Goal: Information Seeking & Learning: Learn about a topic

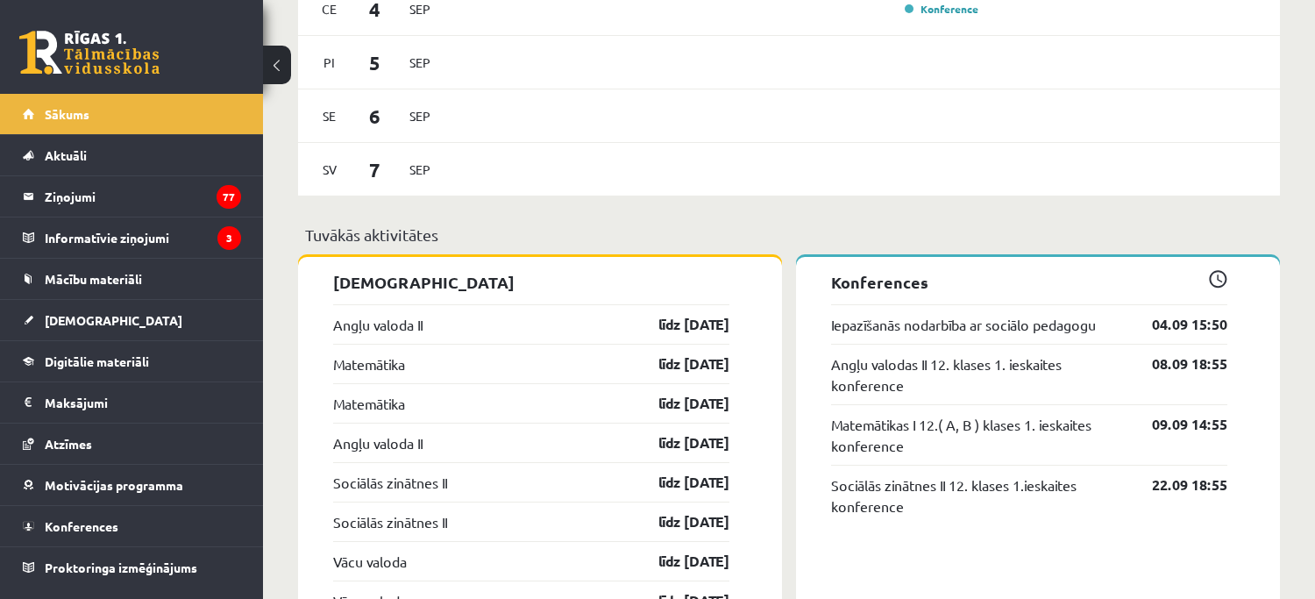
scroll to position [1304, 0]
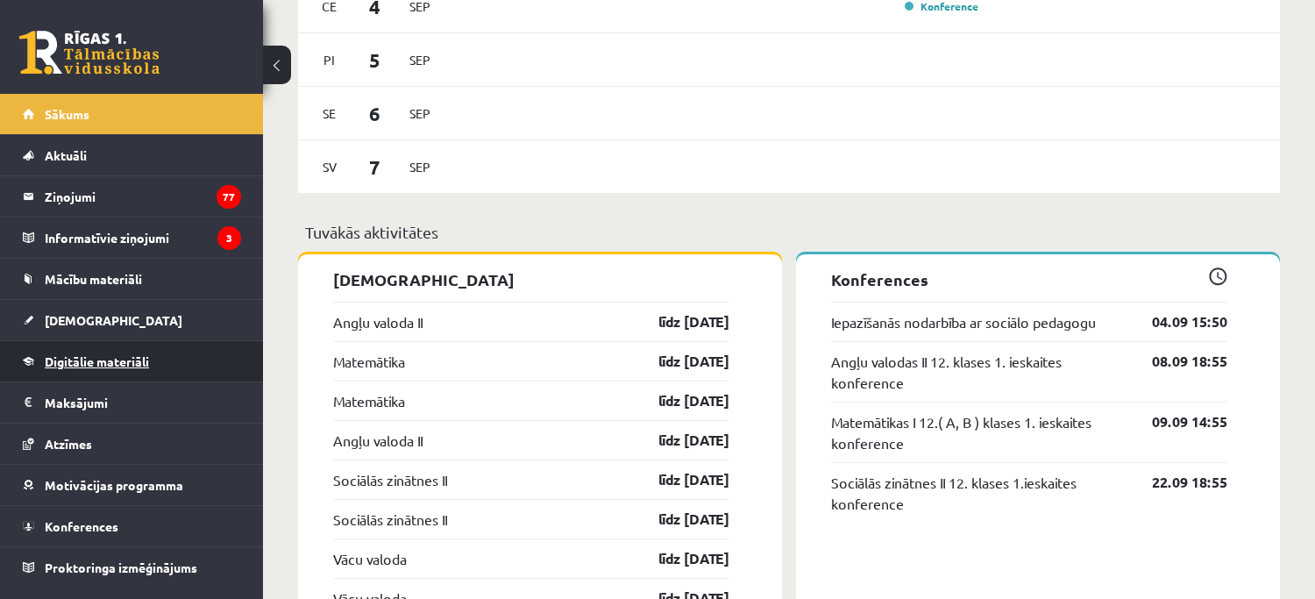
click at [102, 361] on span "Digitālie materiāli" at bounding box center [97, 361] width 104 height 16
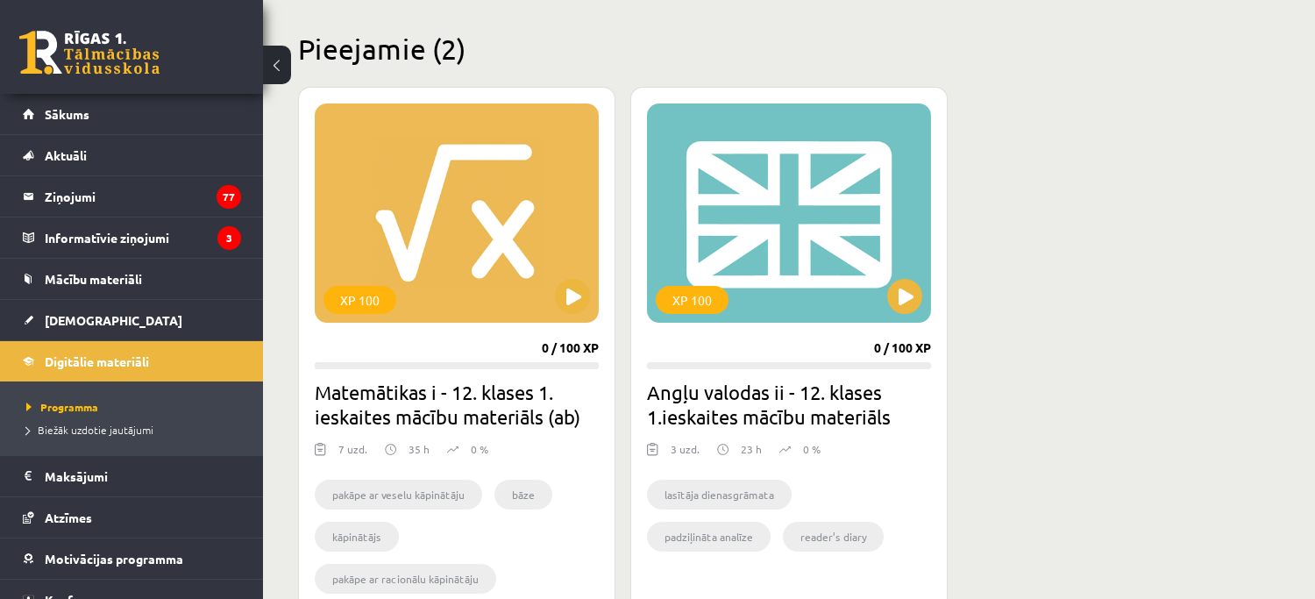
scroll to position [577, 0]
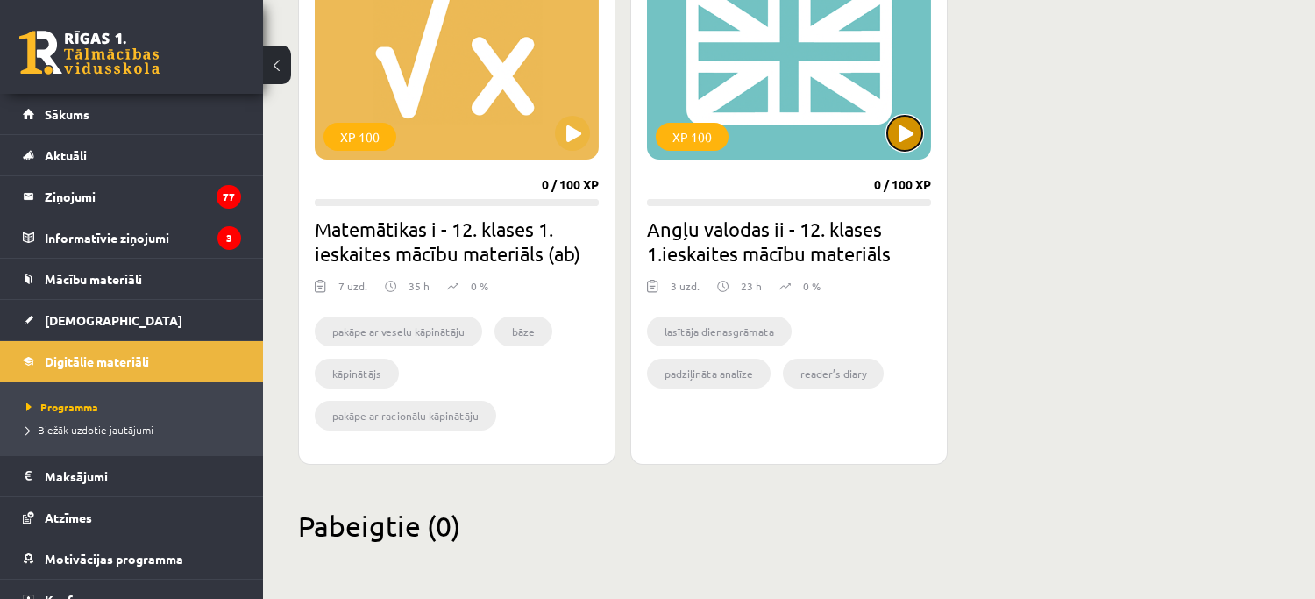
click at [901, 141] on button at bounding box center [904, 133] width 35 height 35
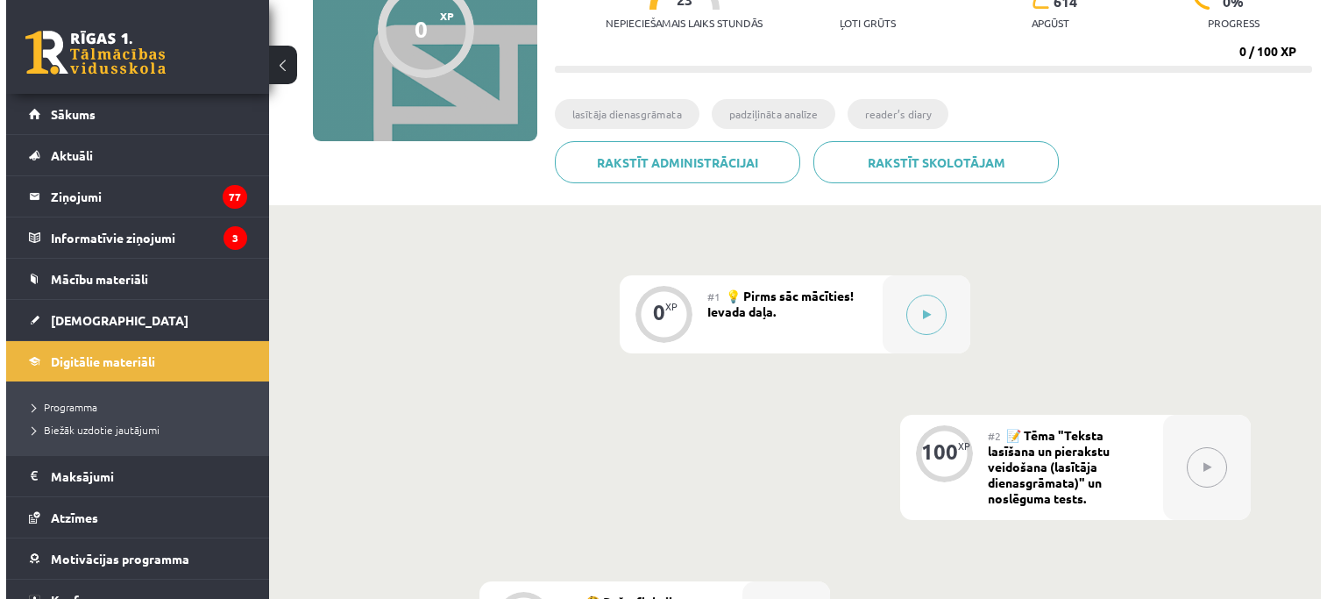
scroll to position [217, 0]
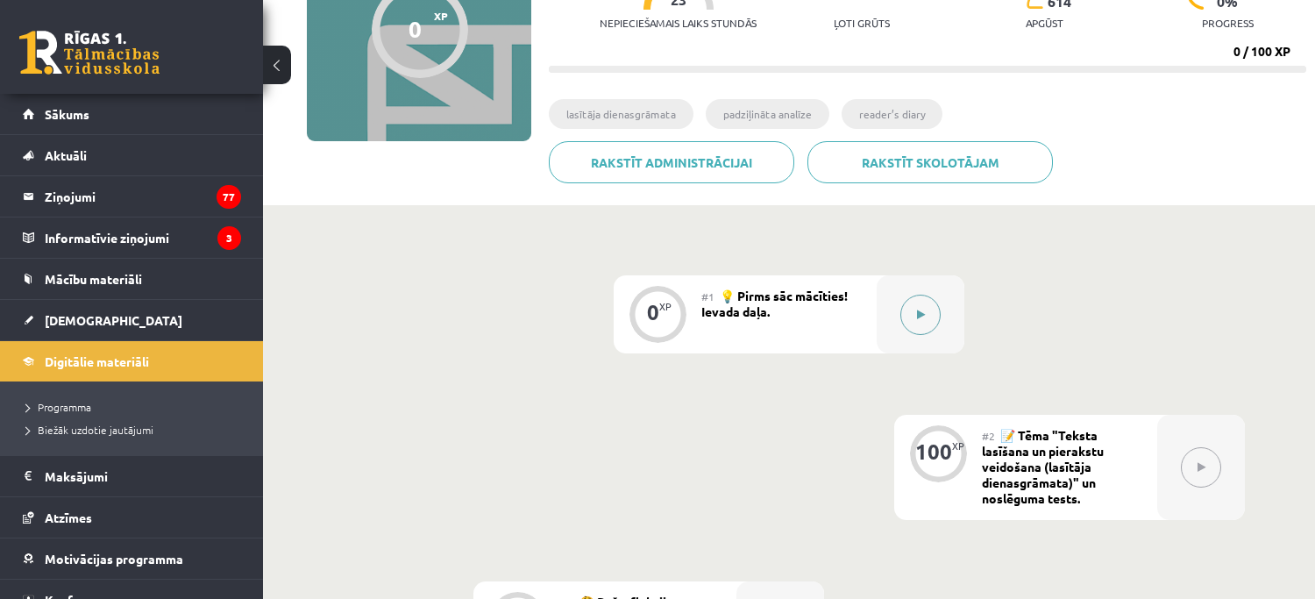
click at [931, 300] on button at bounding box center [920, 315] width 40 height 40
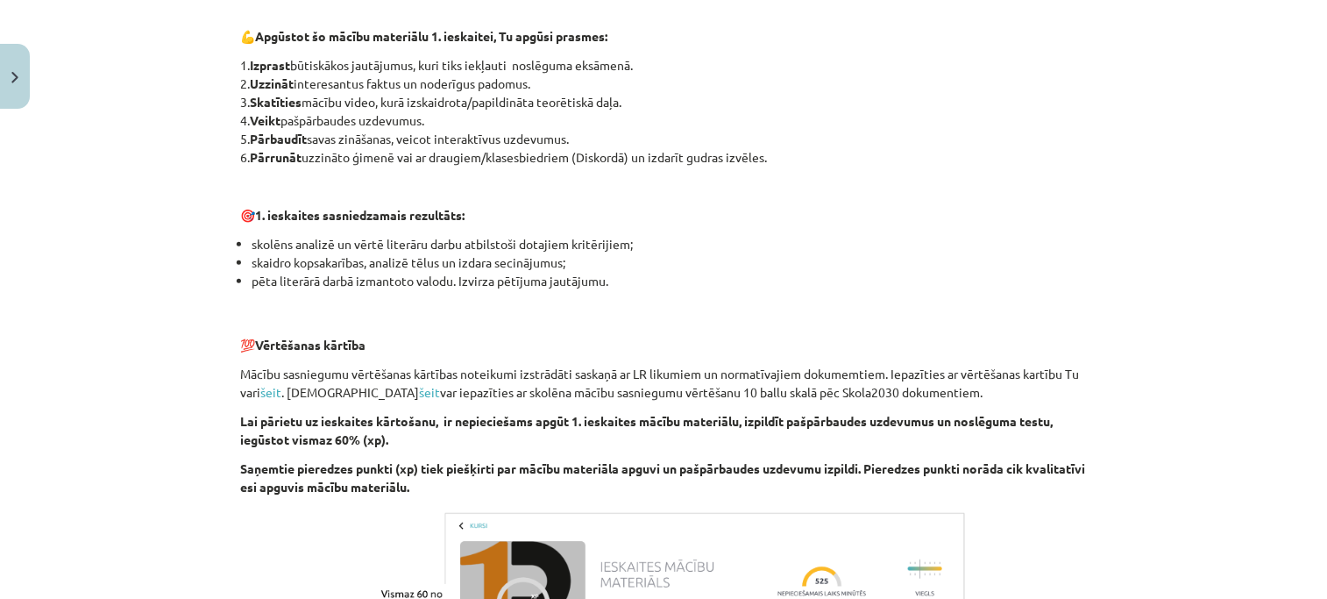
scroll to position [1264, 0]
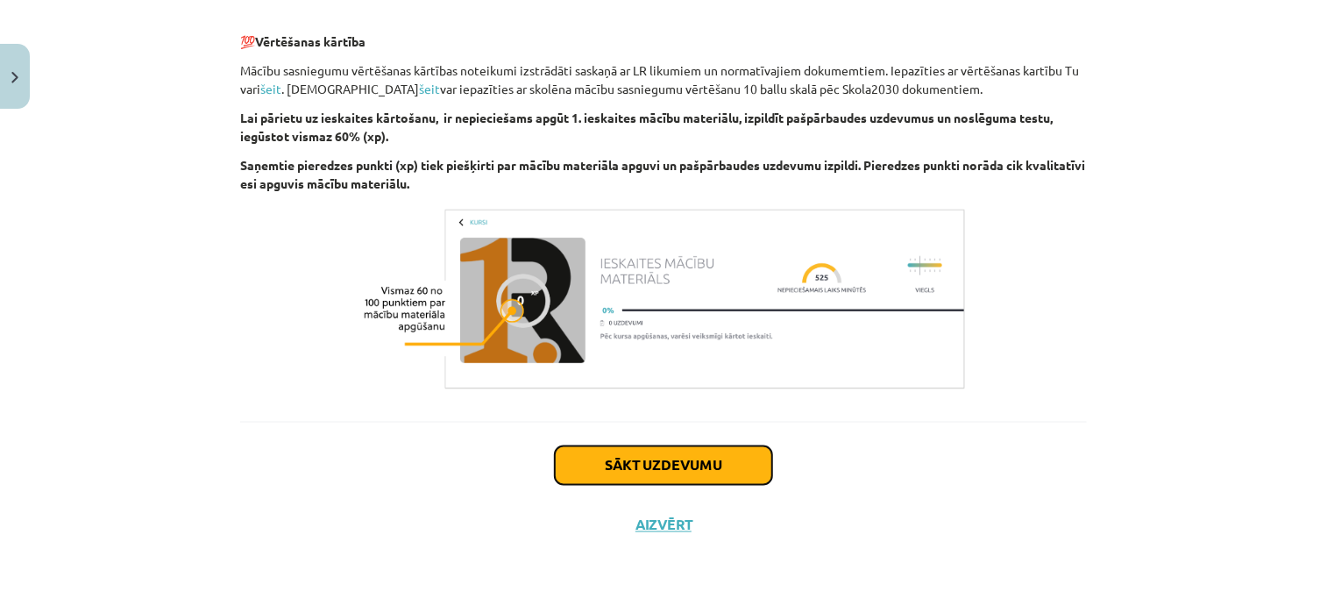
click at [714, 463] on button "Sākt uzdevumu" at bounding box center [663, 465] width 217 height 39
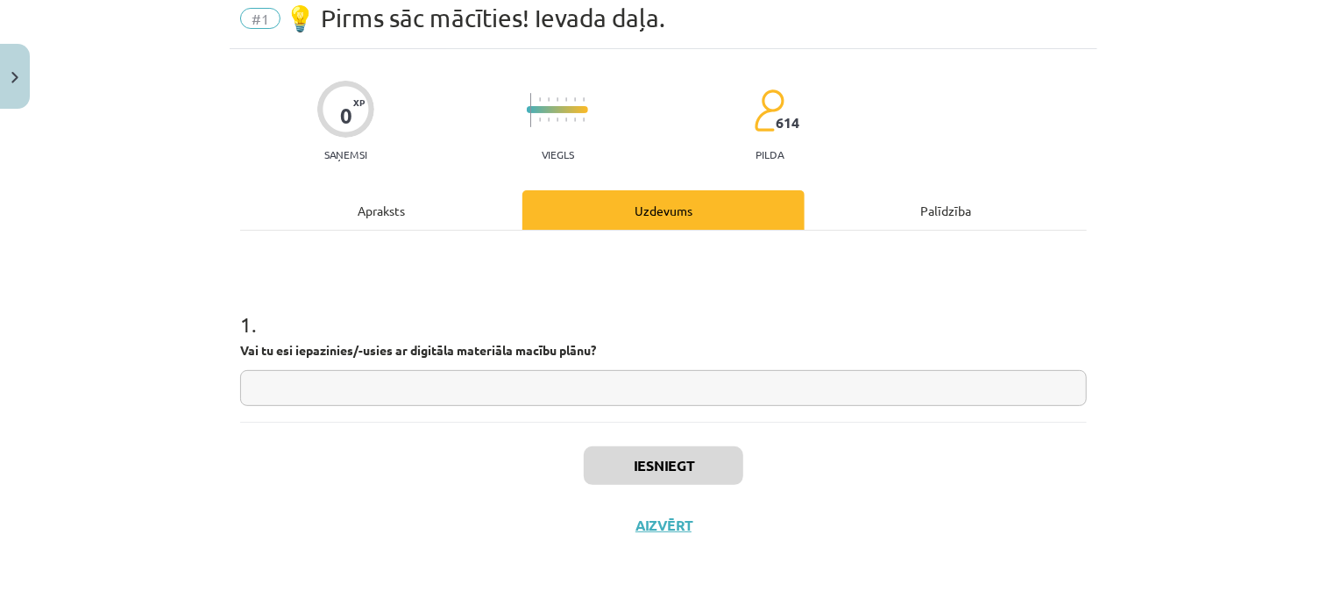
scroll to position [44, 0]
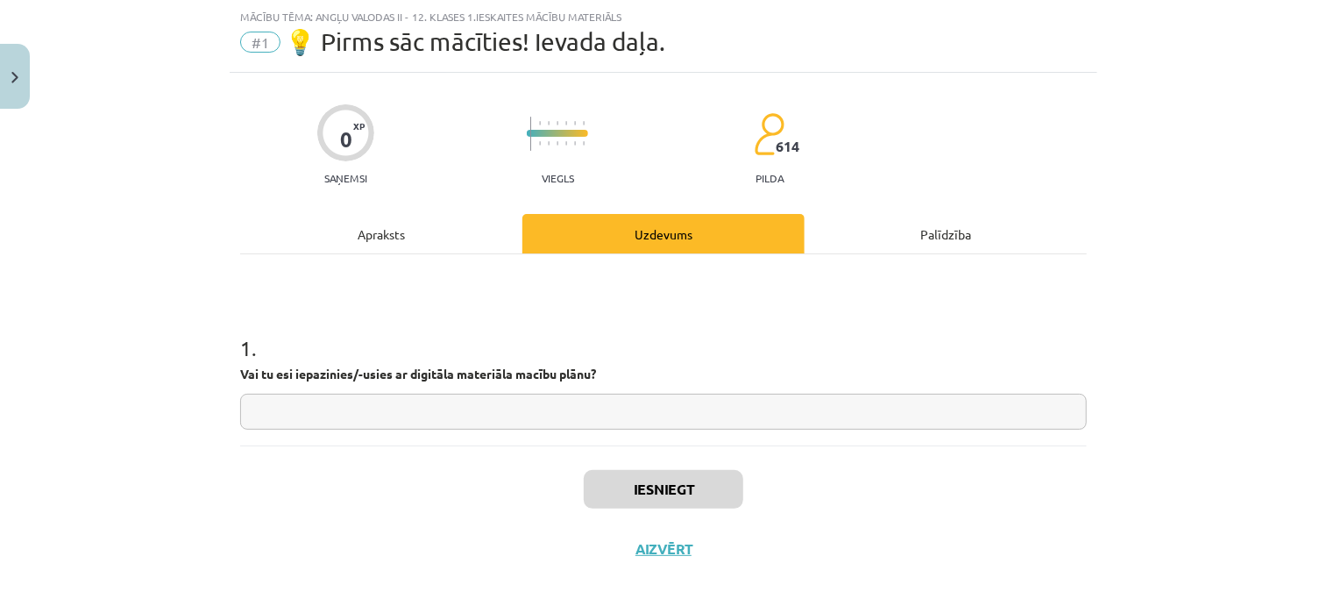
click at [607, 425] on input "text" at bounding box center [663, 412] width 847 height 36
type input "**"
click at [647, 487] on button "Iesniegt" at bounding box center [664, 489] width 160 height 39
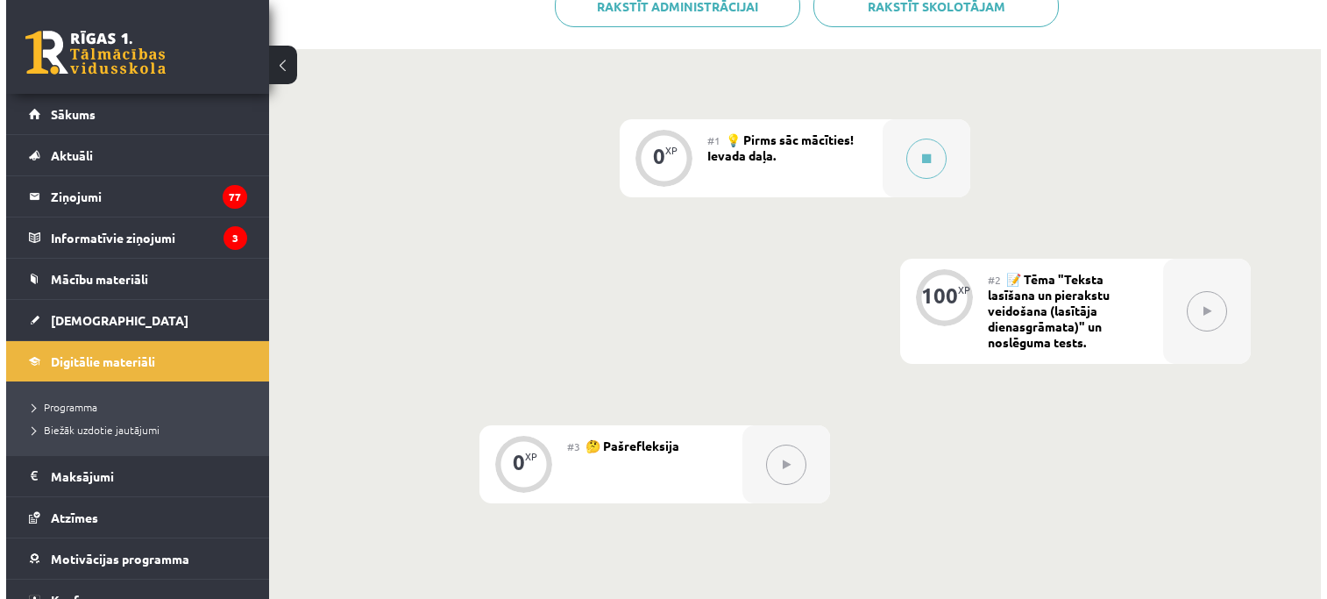
scroll to position [378, 0]
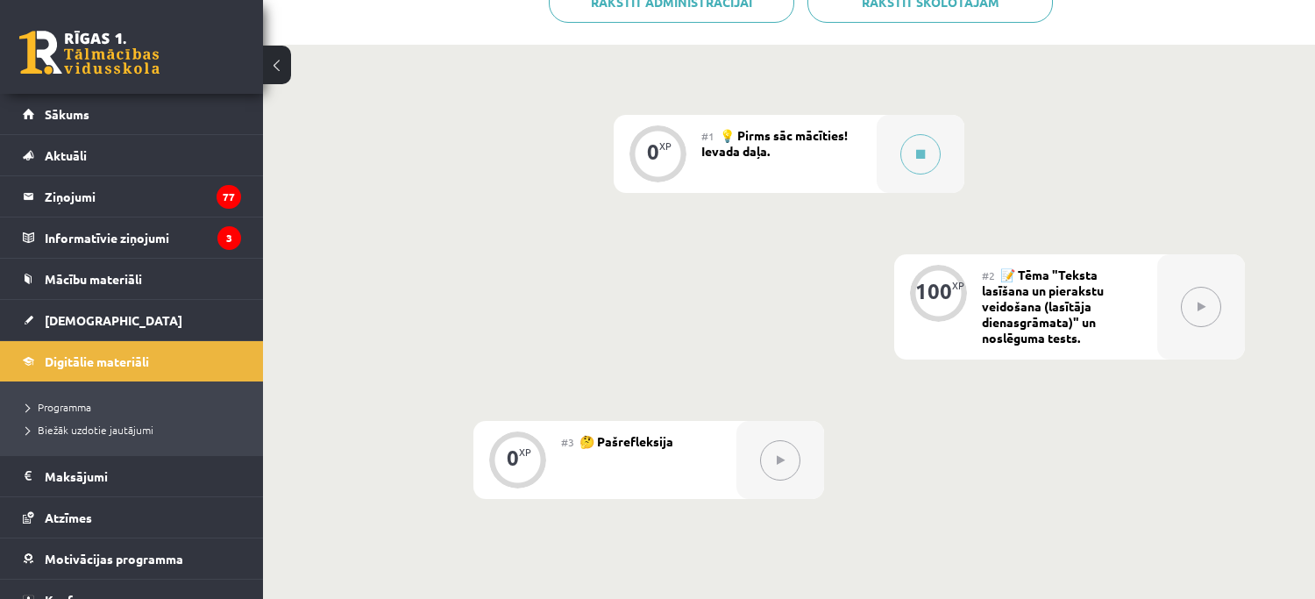
click at [796, 141] on span "💡 Pirms sāc mācīties! Ievada daļa." at bounding box center [774, 143] width 146 height 32
click at [943, 294] on div "100" at bounding box center [933, 291] width 37 height 16
click at [924, 160] on icon at bounding box center [920, 154] width 9 height 11
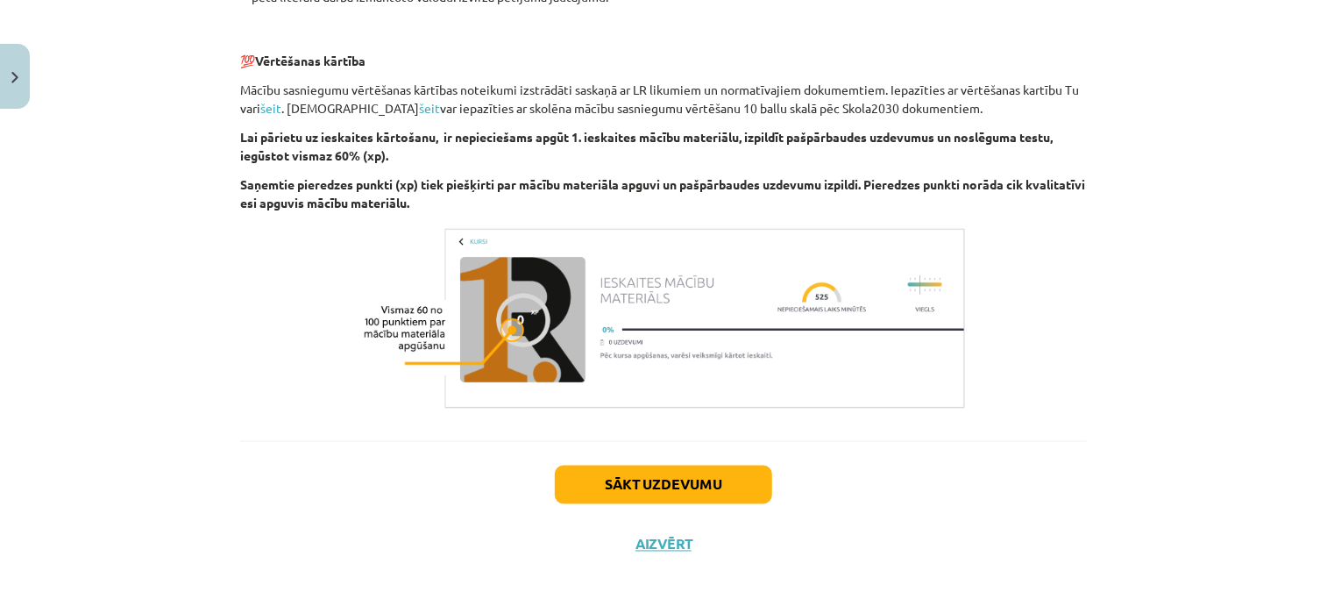
scroll to position [1264, 0]
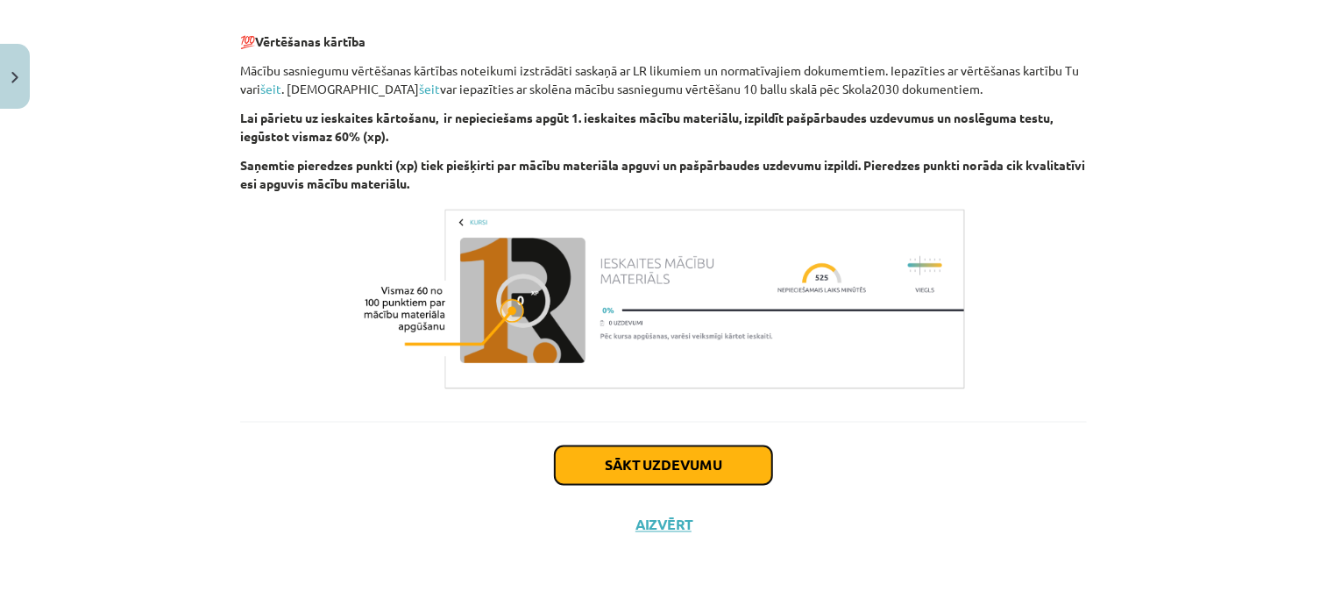
click at [721, 462] on button "Sākt uzdevumu" at bounding box center [663, 465] width 217 height 39
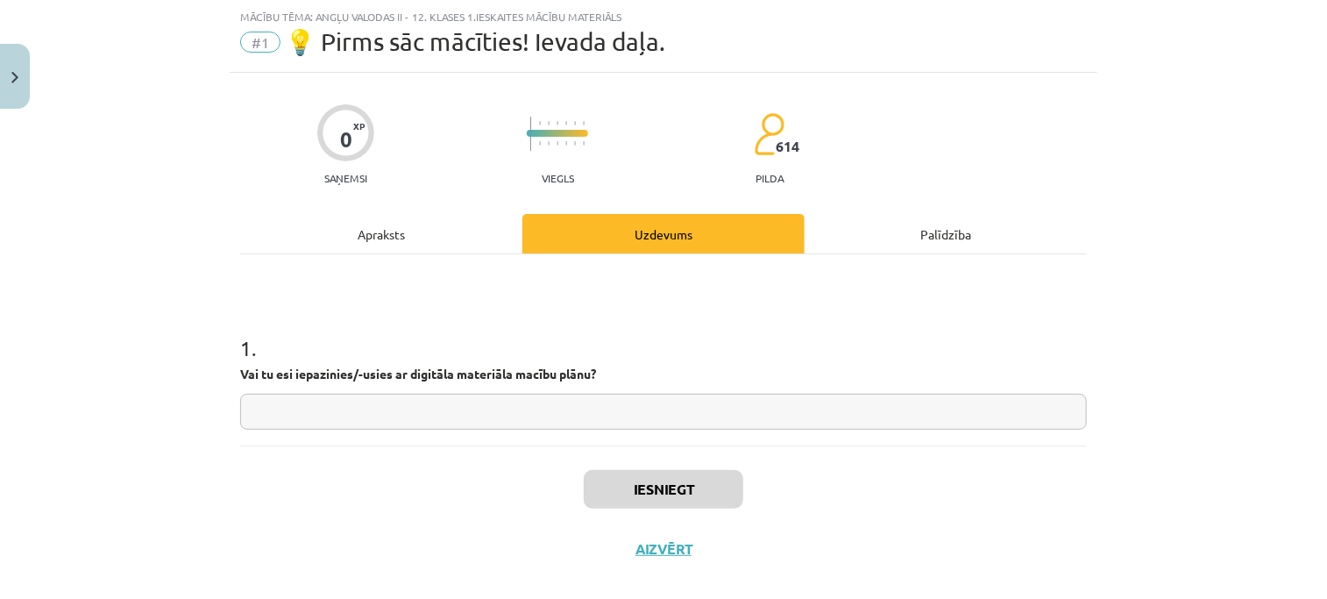
click at [698, 430] on input "text" at bounding box center [663, 412] width 847 height 36
type input "**"
click at [691, 500] on button "Iesniegt" at bounding box center [664, 489] width 160 height 39
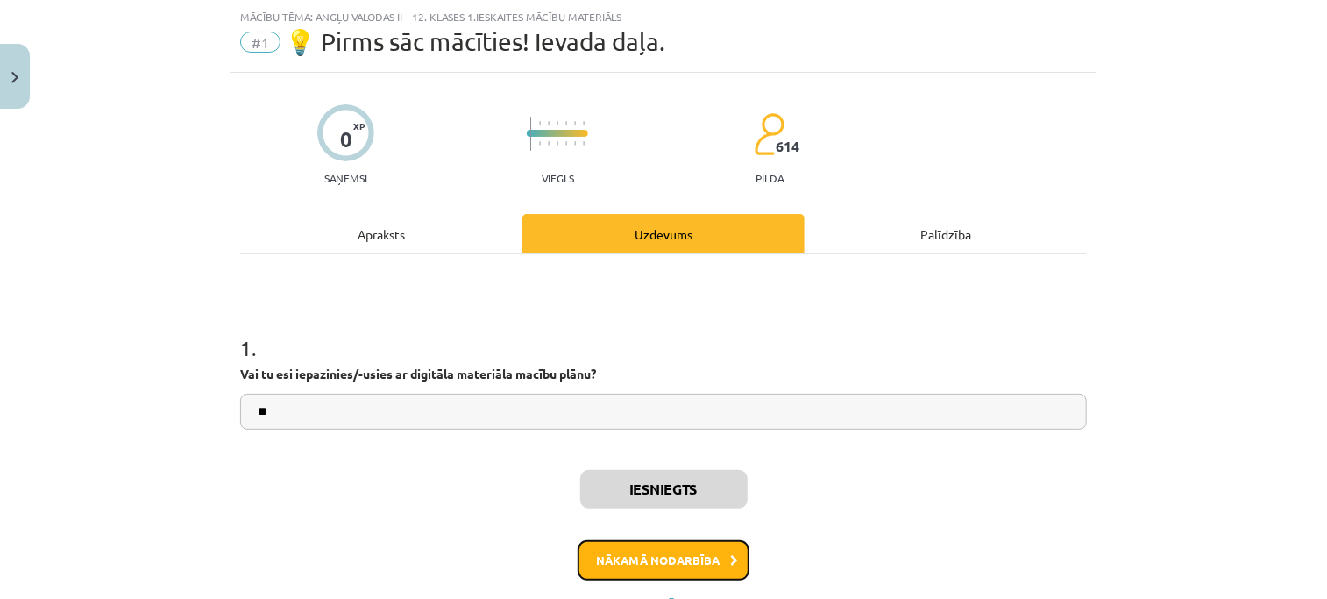
click at [687, 551] on button "Nākamā nodarbība" at bounding box center [664, 560] width 172 height 40
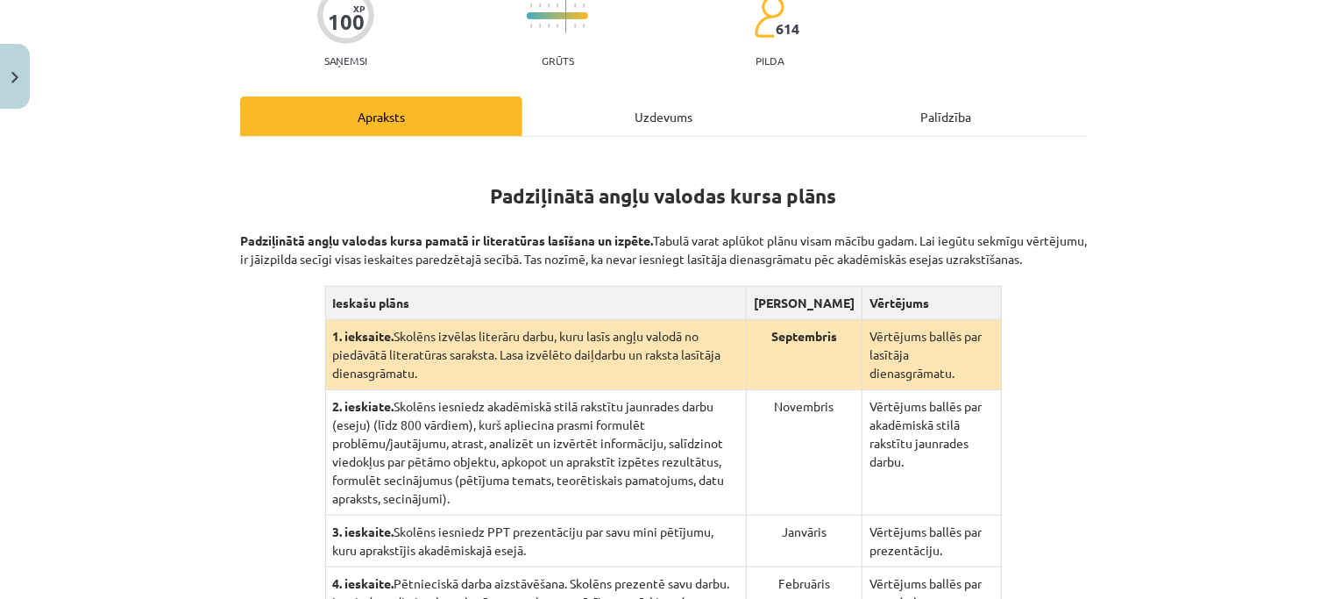
scroll to position [196, 0]
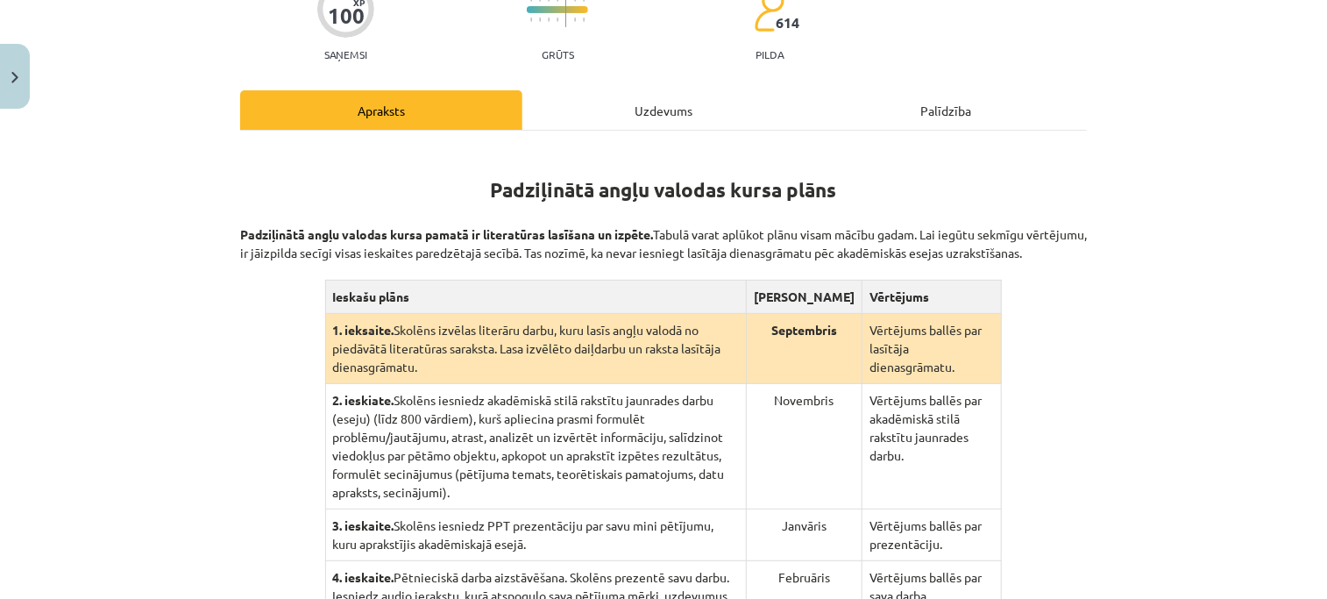
click at [1130, 297] on div "Mācību tēma: Angļu valodas ii - 12. klases 1.ieskaites mācību materiāls #2 📝 Tē…" at bounding box center [663, 299] width 1327 height 599
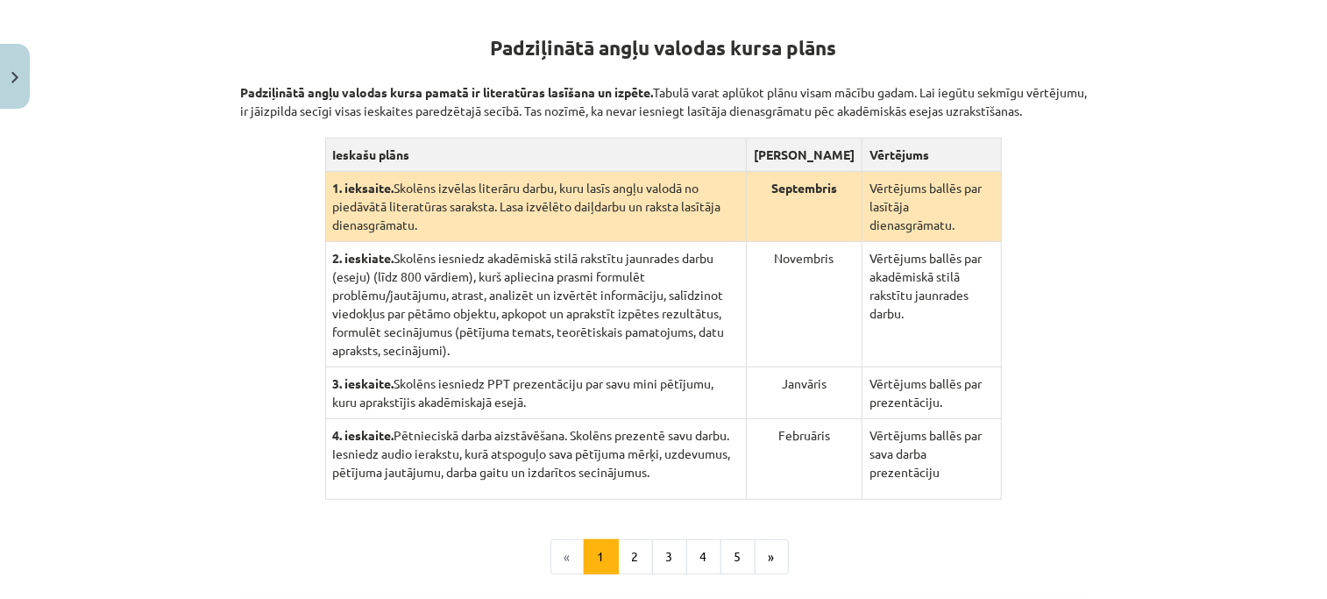
scroll to position [339, 0]
click at [629, 537] on button "2" at bounding box center [635, 554] width 35 height 35
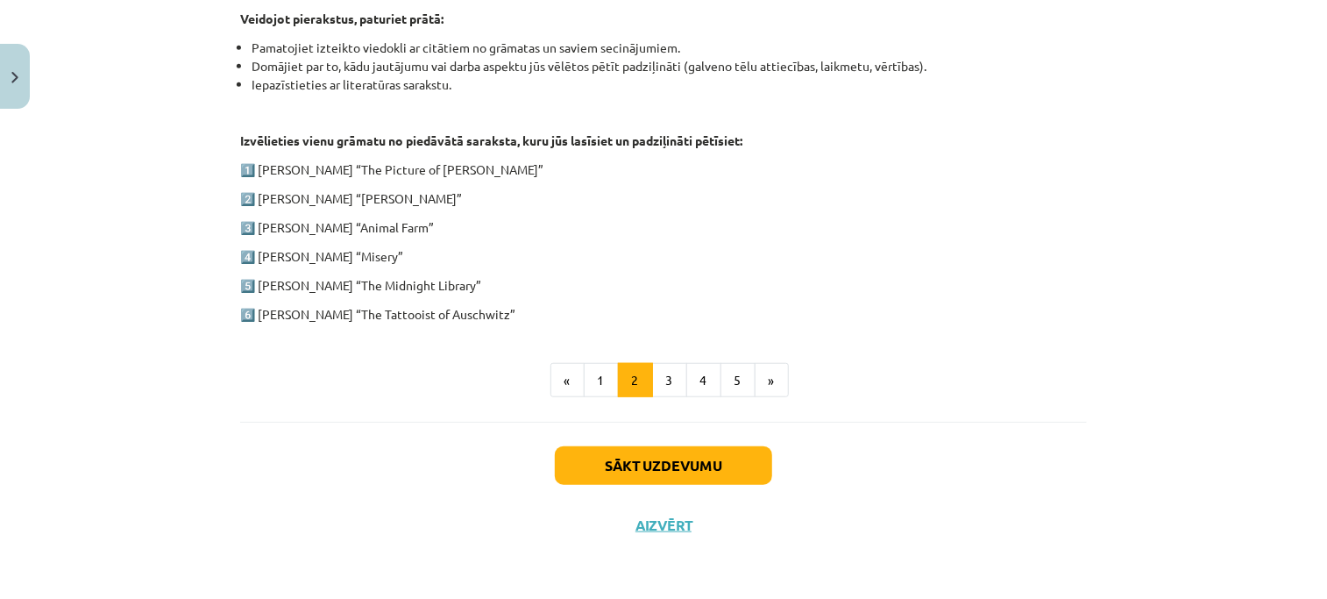
scroll to position [880, 0]
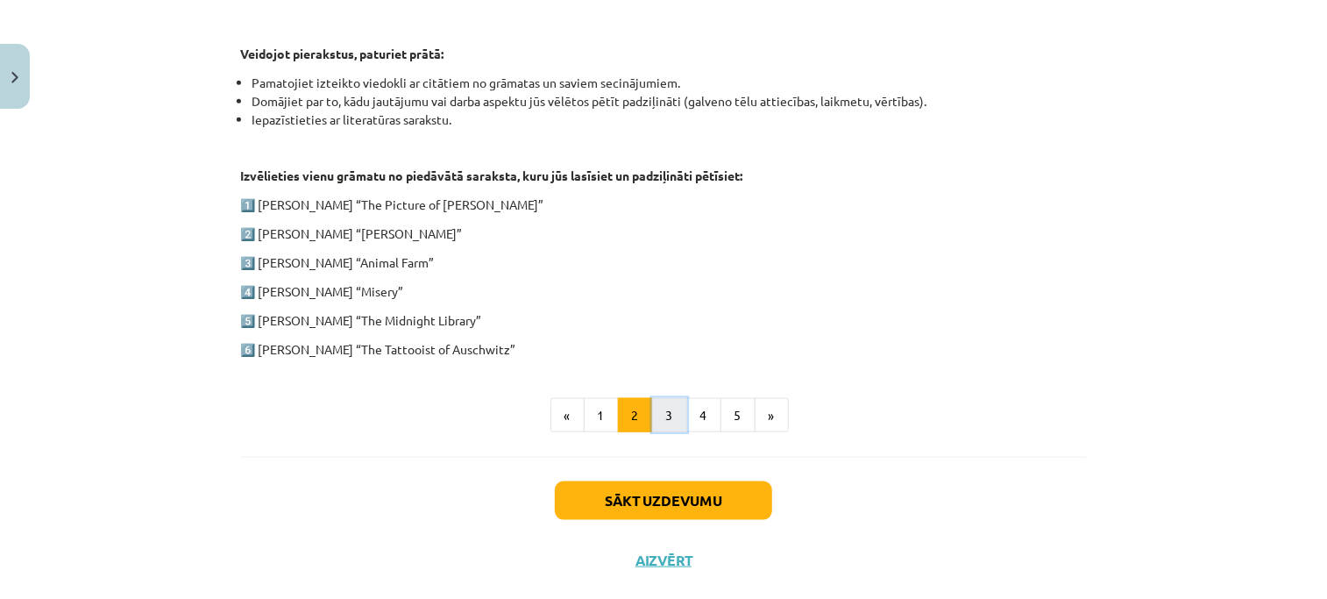
click at [671, 430] on button "3" at bounding box center [669, 415] width 35 height 35
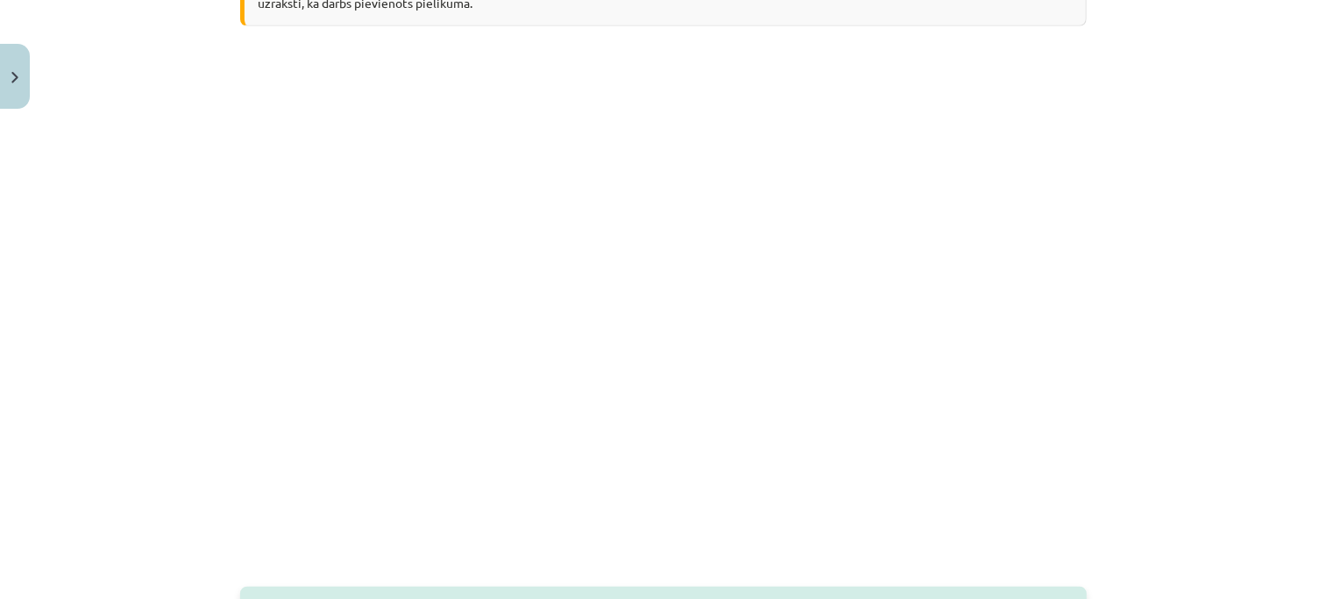
scroll to position [445, 0]
click at [1147, 205] on div "Mācību tēma: Angļu valodas ii - 12. klases 1.ieskaites mācību materiāls #2 📝 Tē…" at bounding box center [663, 299] width 1327 height 599
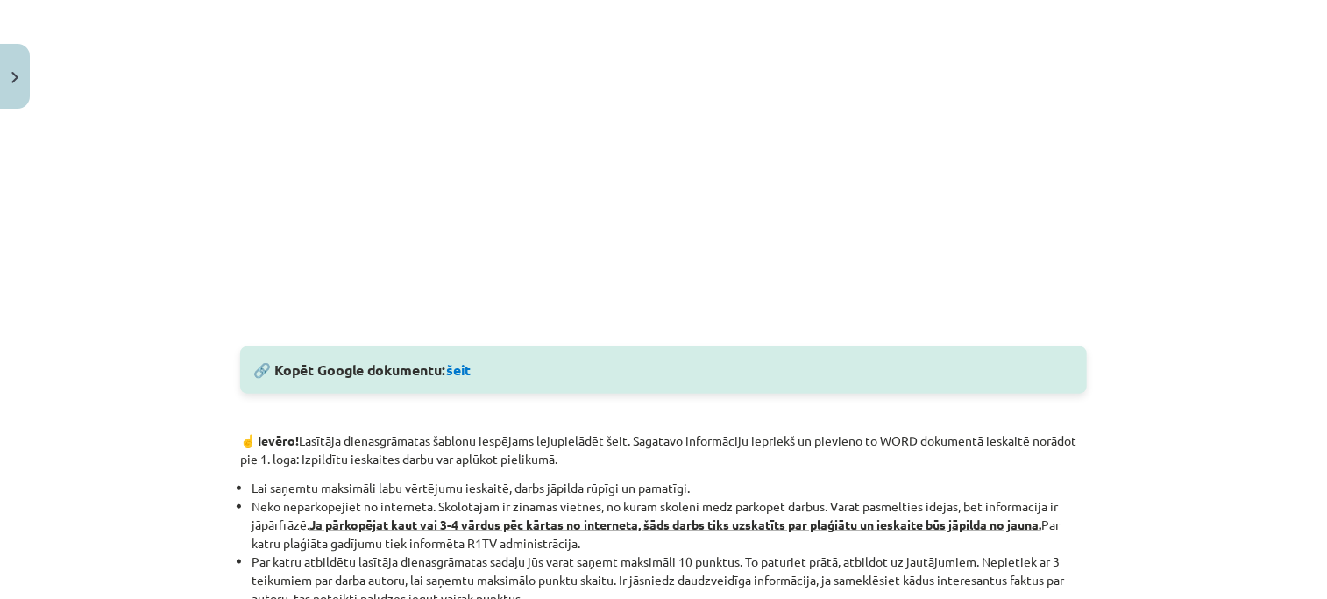
scroll to position [687, 0]
click at [463, 364] on link "šeit" at bounding box center [458, 368] width 25 height 18
click at [456, 371] on link "šeit" at bounding box center [458, 368] width 25 height 18
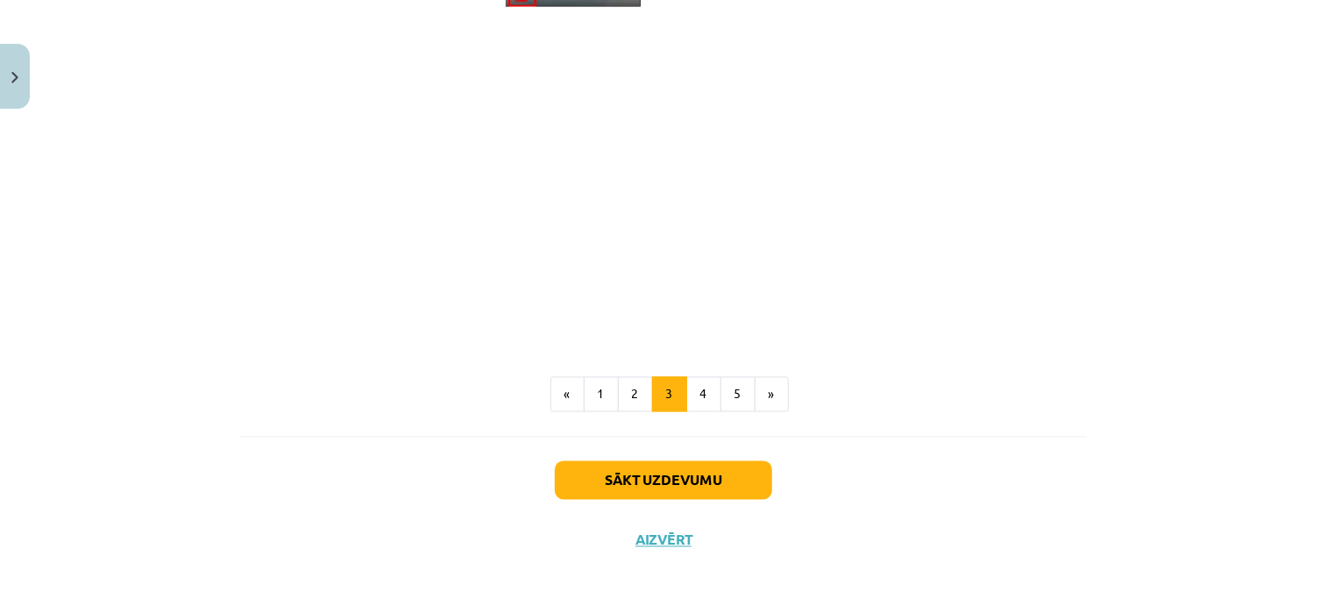
scroll to position [1519, 0]
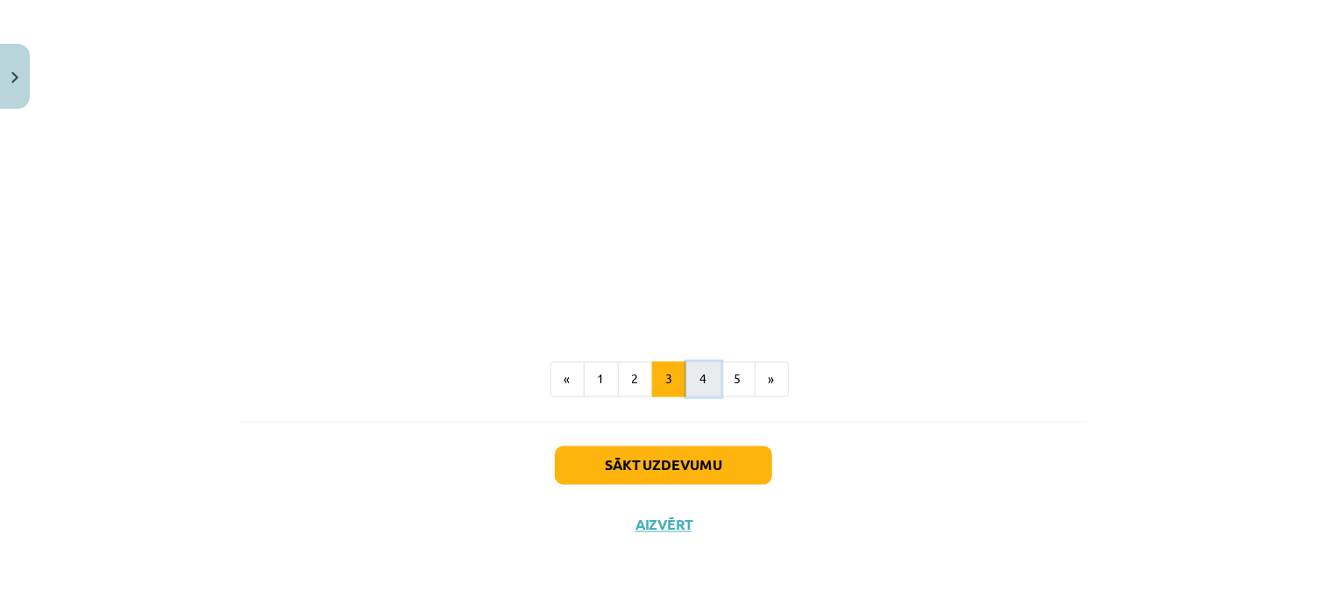
click at [695, 372] on button "4" at bounding box center [704, 379] width 35 height 35
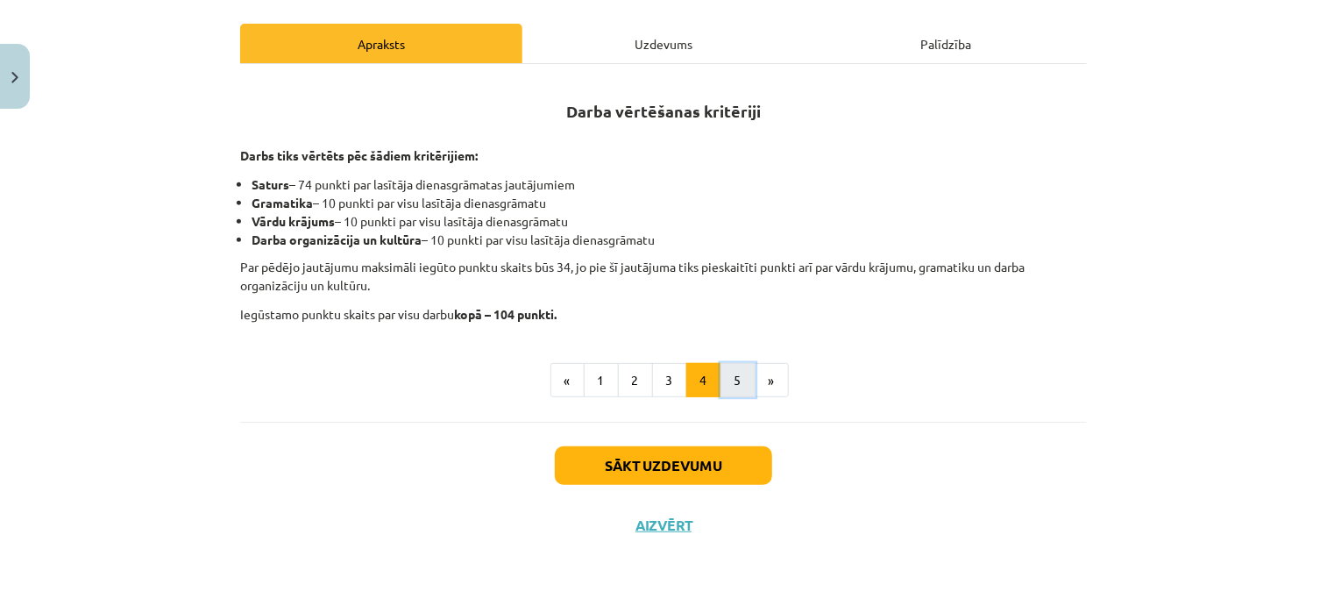
click at [727, 390] on button "5" at bounding box center [738, 380] width 35 height 35
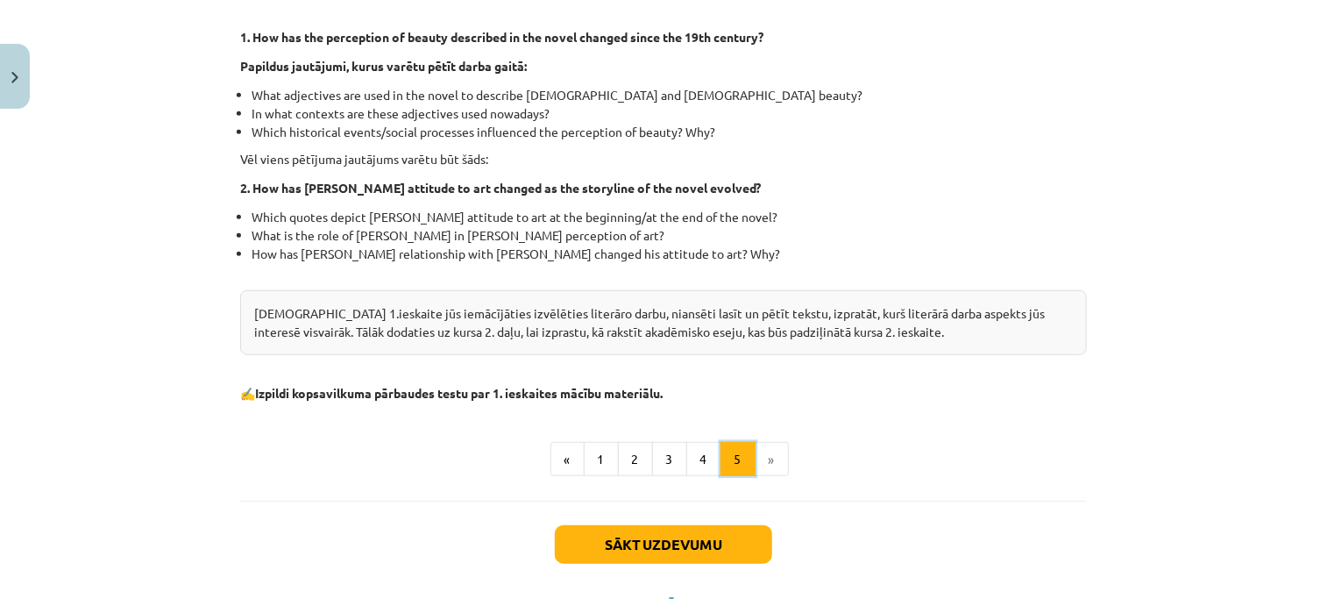
scroll to position [505, 0]
click at [658, 459] on button "3" at bounding box center [669, 458] width 35 height 35
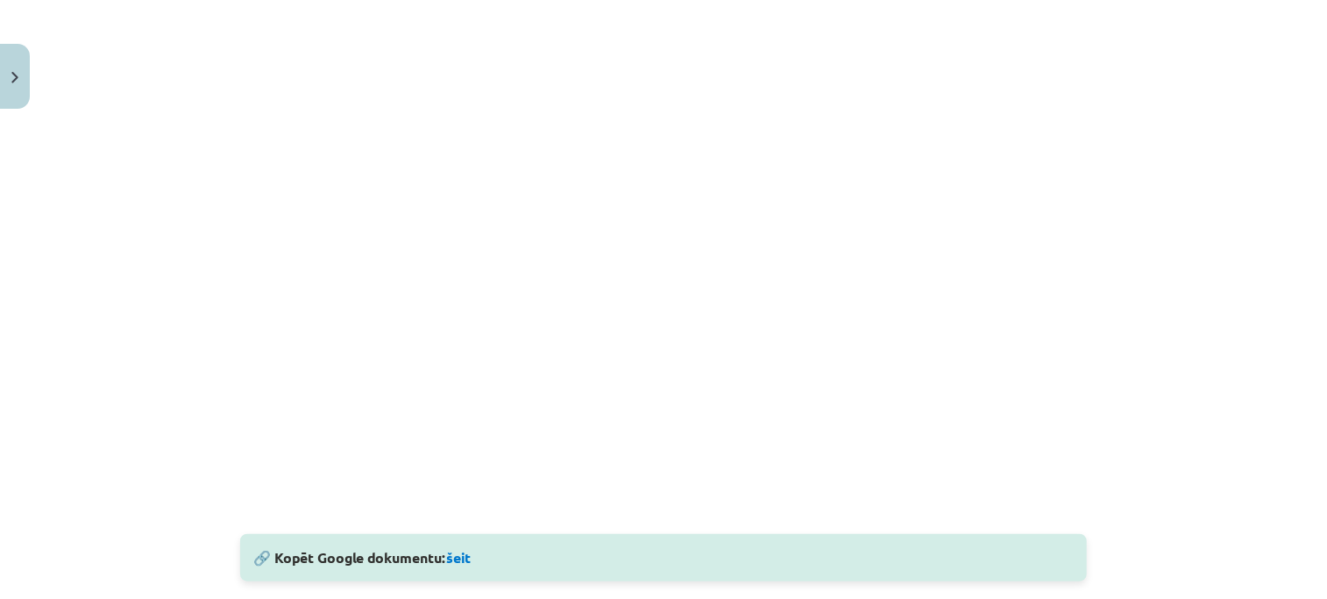
scroll to position [499, 0]
click at [453, 552] on link "šeit" at bounding box center [458, 556] width 25 height 18
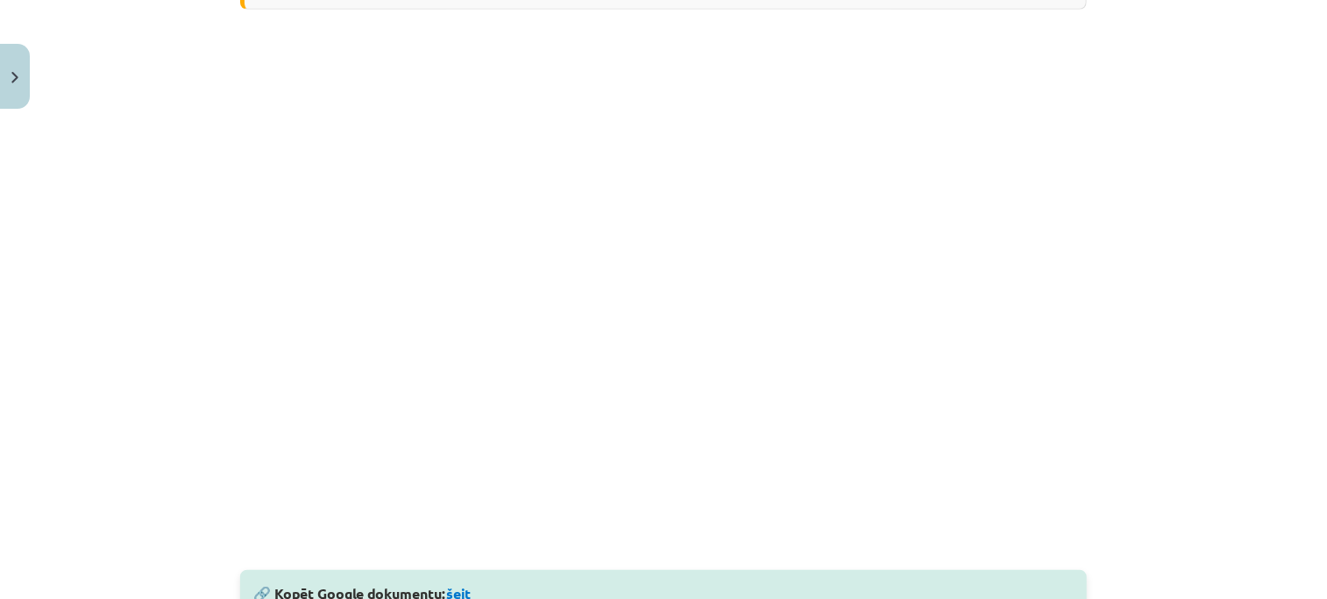
scroll to position [464, 0]
